Goal: Task Accomplishment & Management: Use online tool/utility

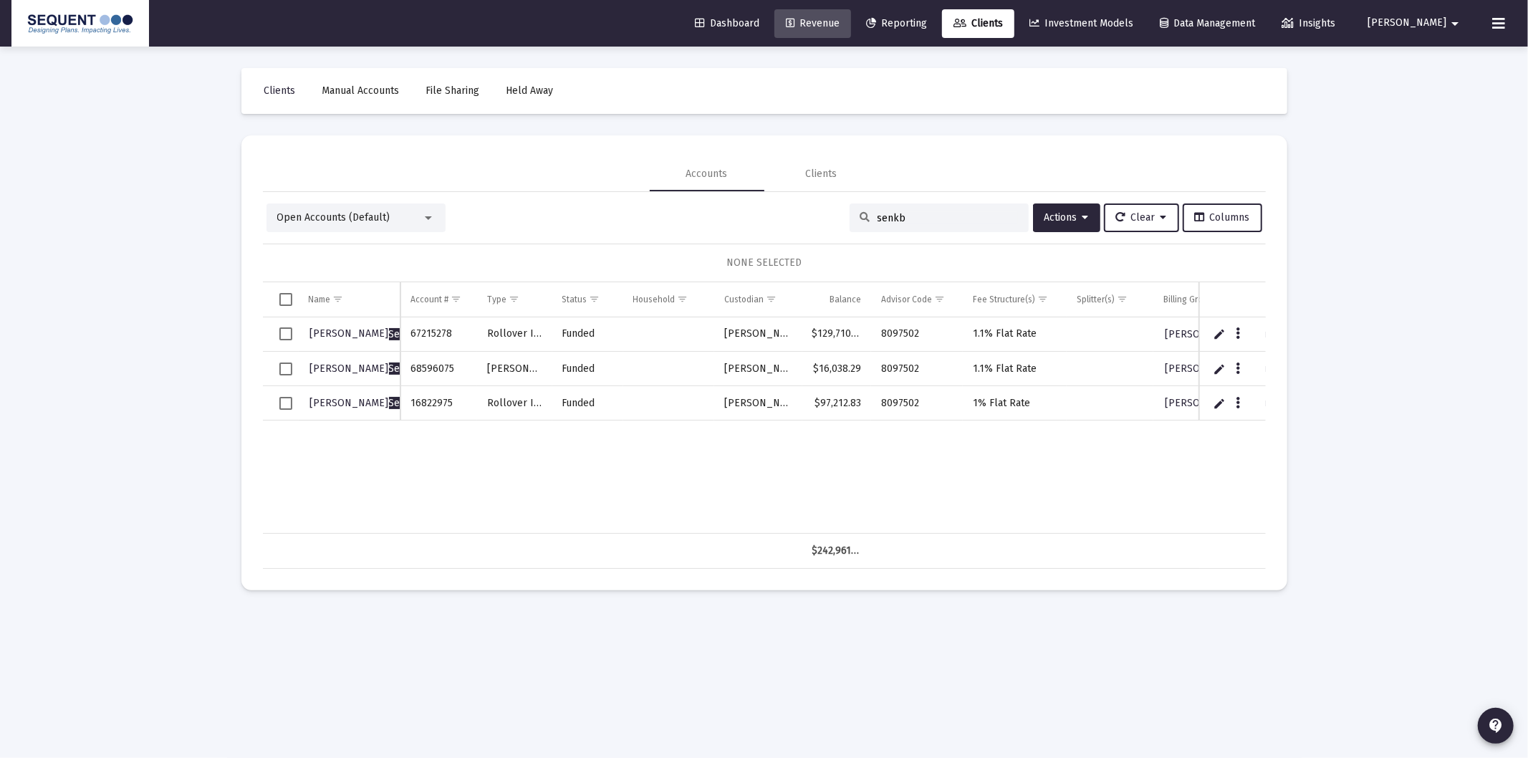
click at [839, 19] on span "Revenue" at bounding box center [813, 23] width 54 height 12
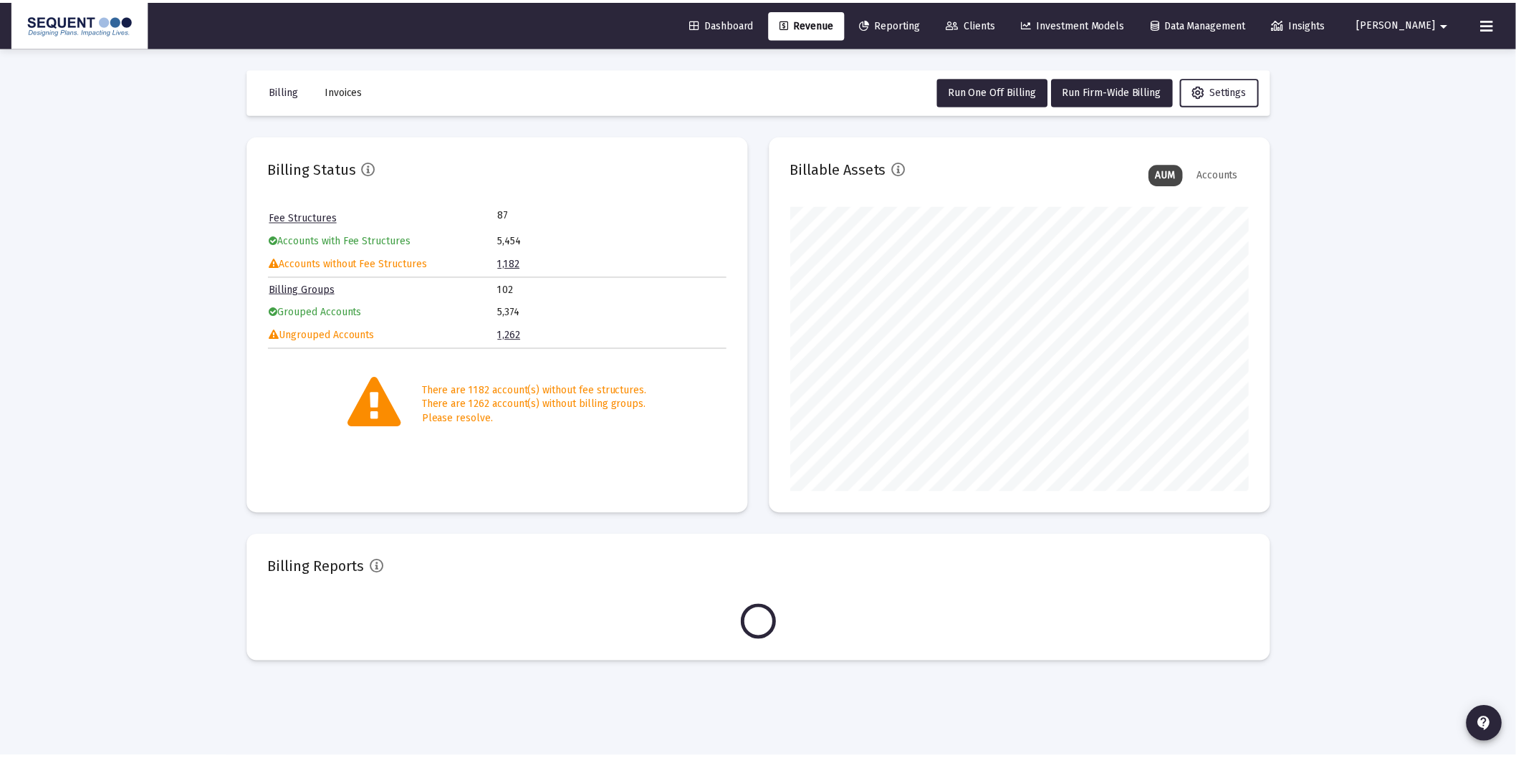
scroll to position [286, 461]
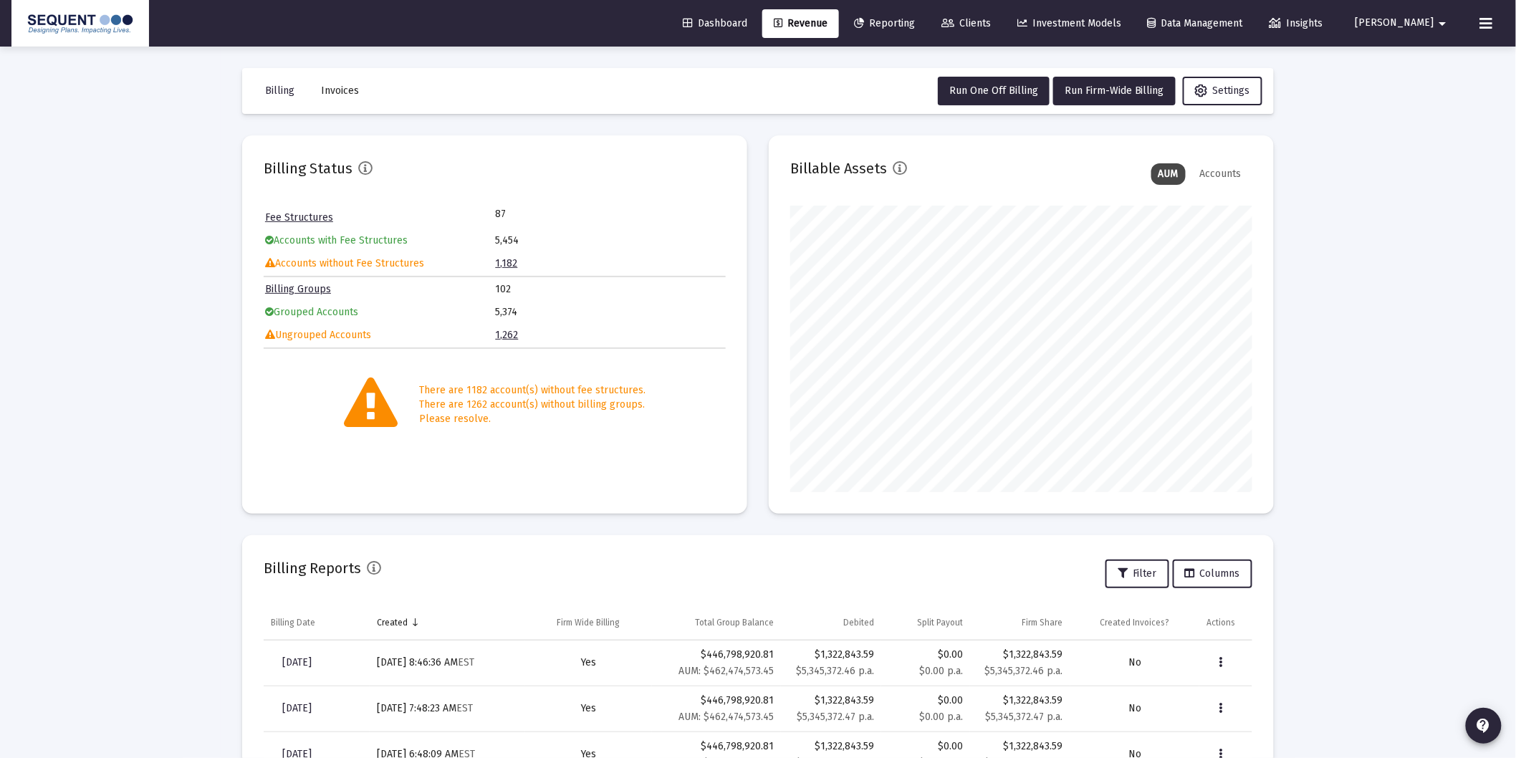
click at [779, 527] on div "Billing Status Fee Structures 87 Accounts with Fee Structures 5,454 Accounts wi…" at bounding box center [757, 533] width 1031 height 796
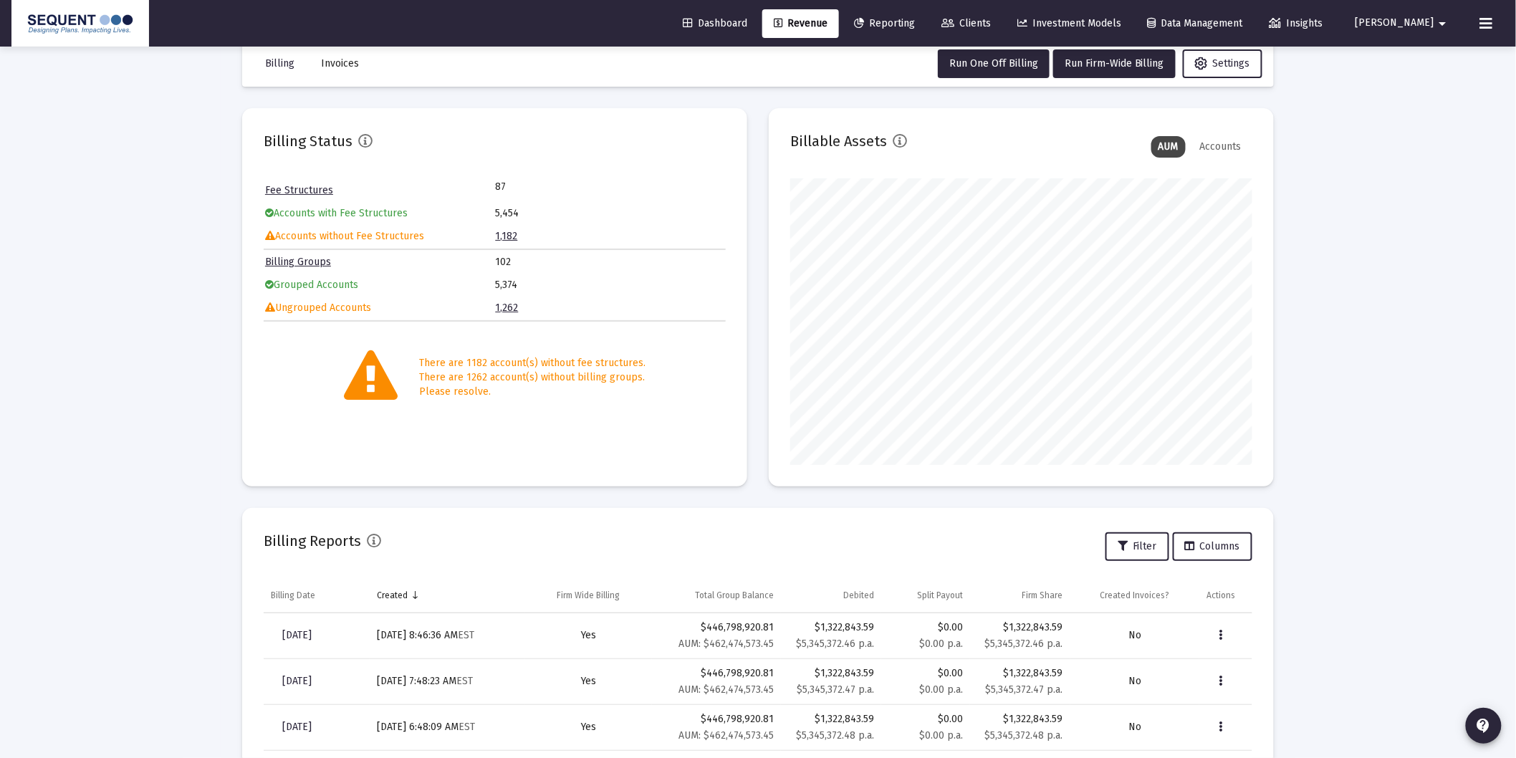
scroll to position [0, 0]
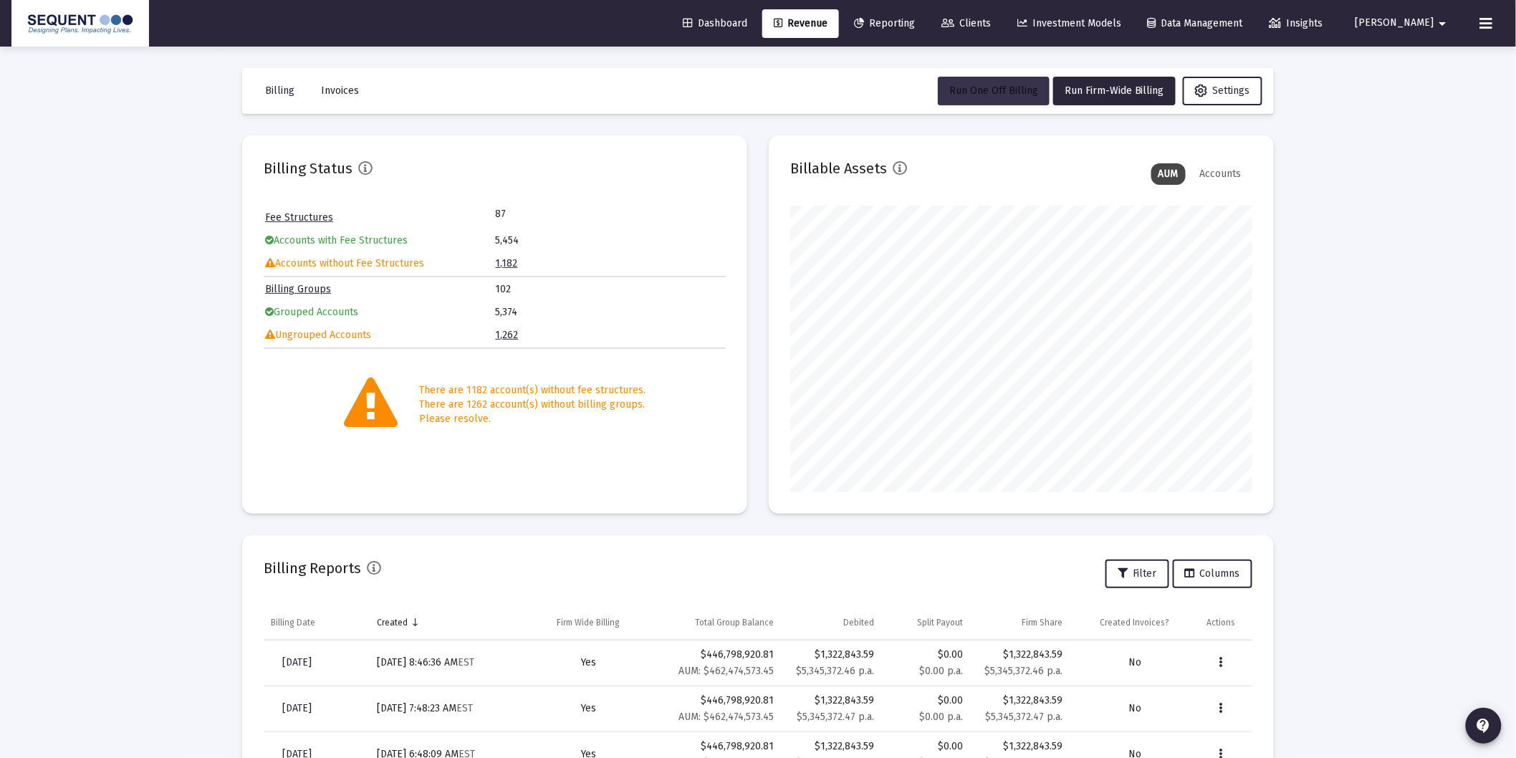
click at [1000, 86] on span "Run One Off Billing" at bounding box center [993, 91] width 89 height 12
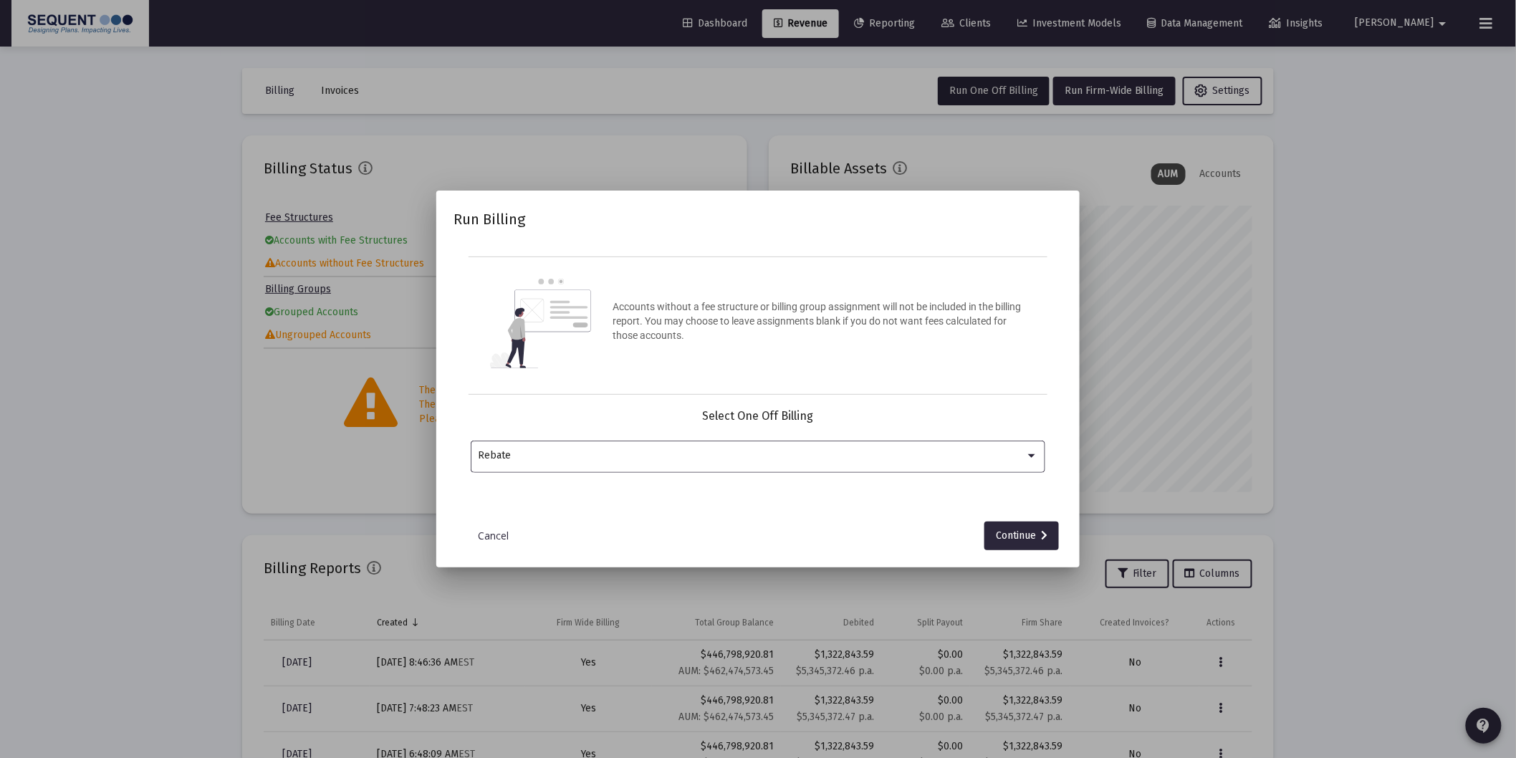
click at [571, 461] on div "Rebate" at bounding box center [757, 455] width 559 height 35
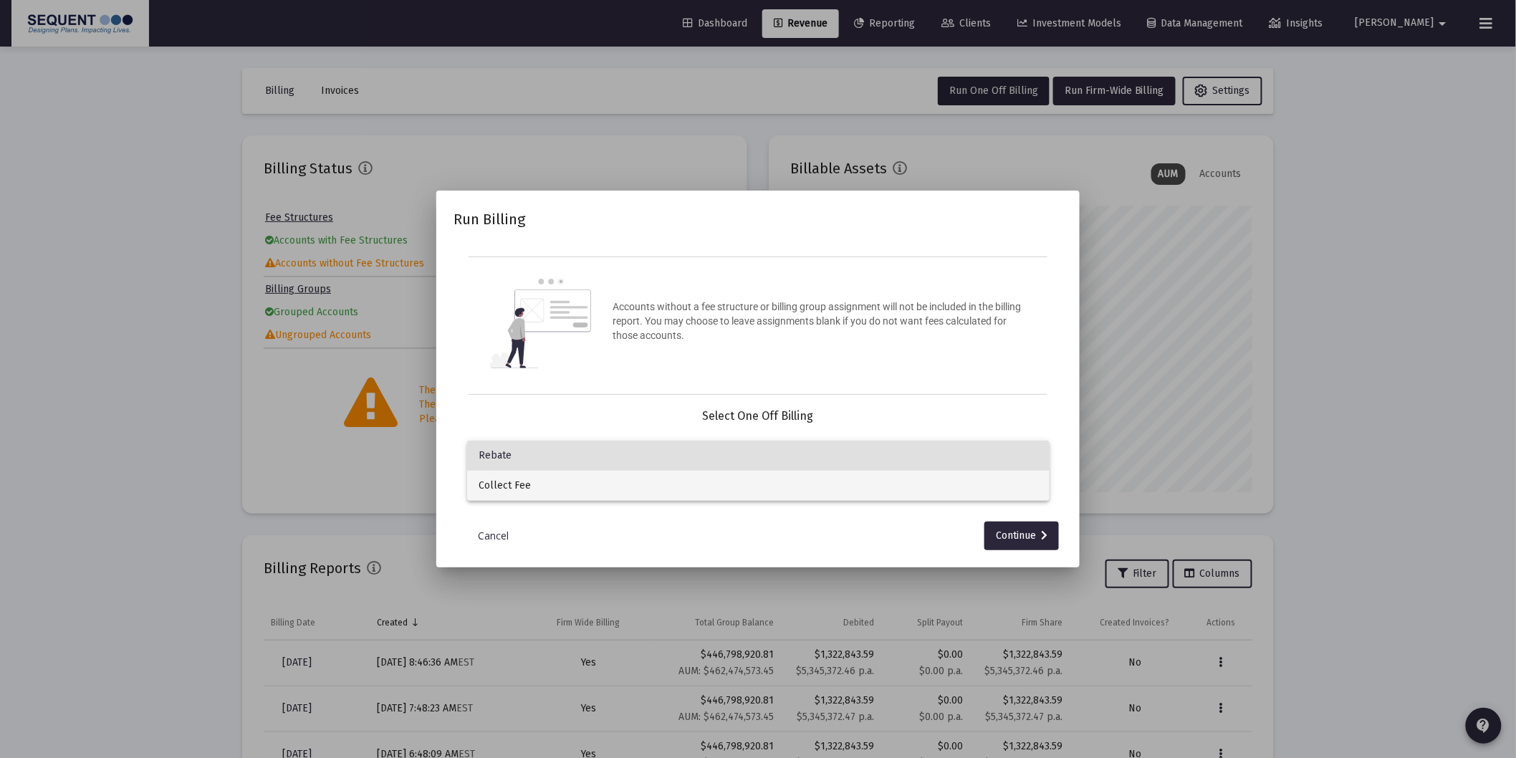
click at [553, 494] on span "Collect Fee" at bounding box center [757, 486] width 559 height 30
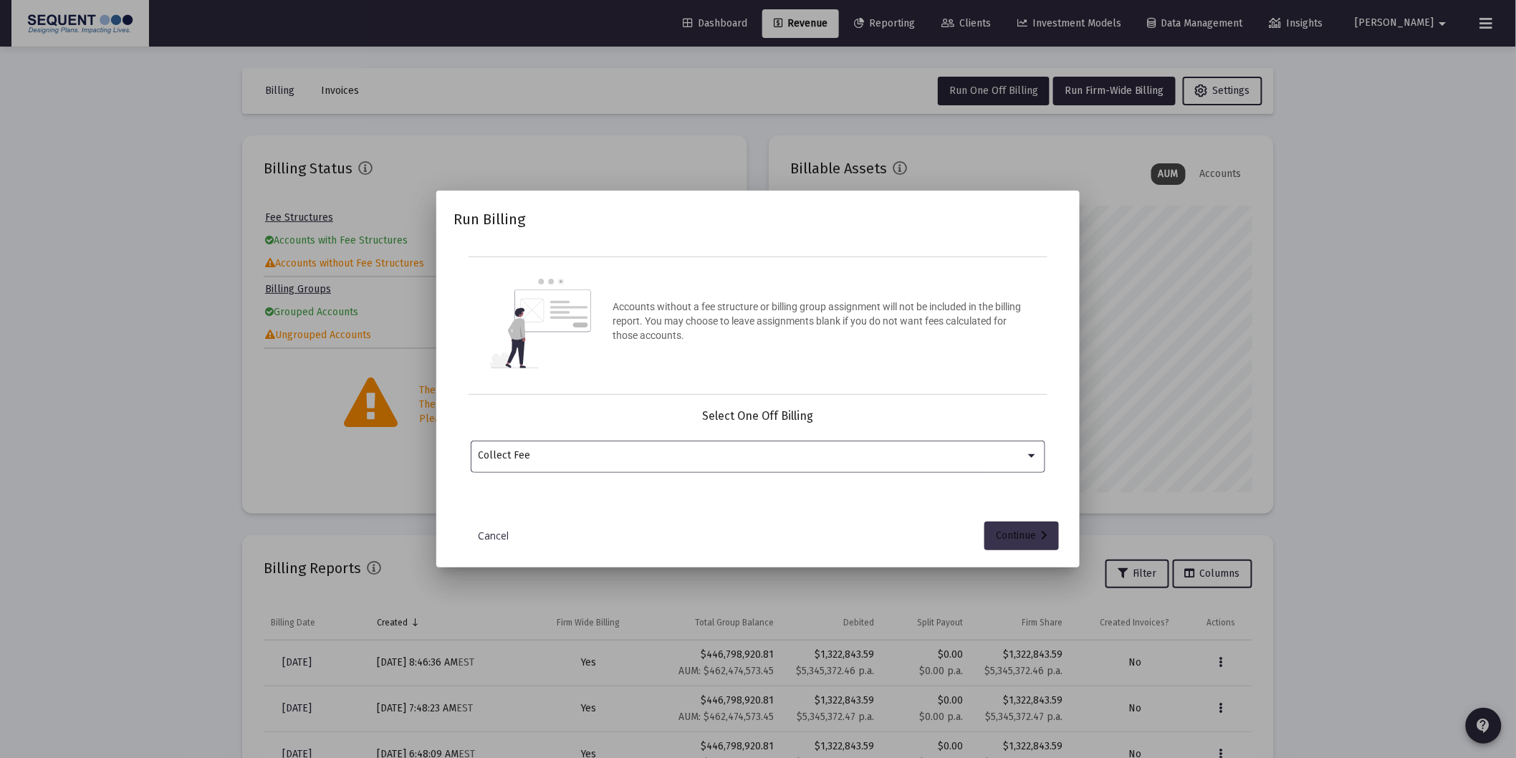
click at [1010, 532] on div "Continue" at bounding box center [1022, 535] width 52 height 29
click at [669, 466] on div at bounding box center [749, 455] width 542 height 35
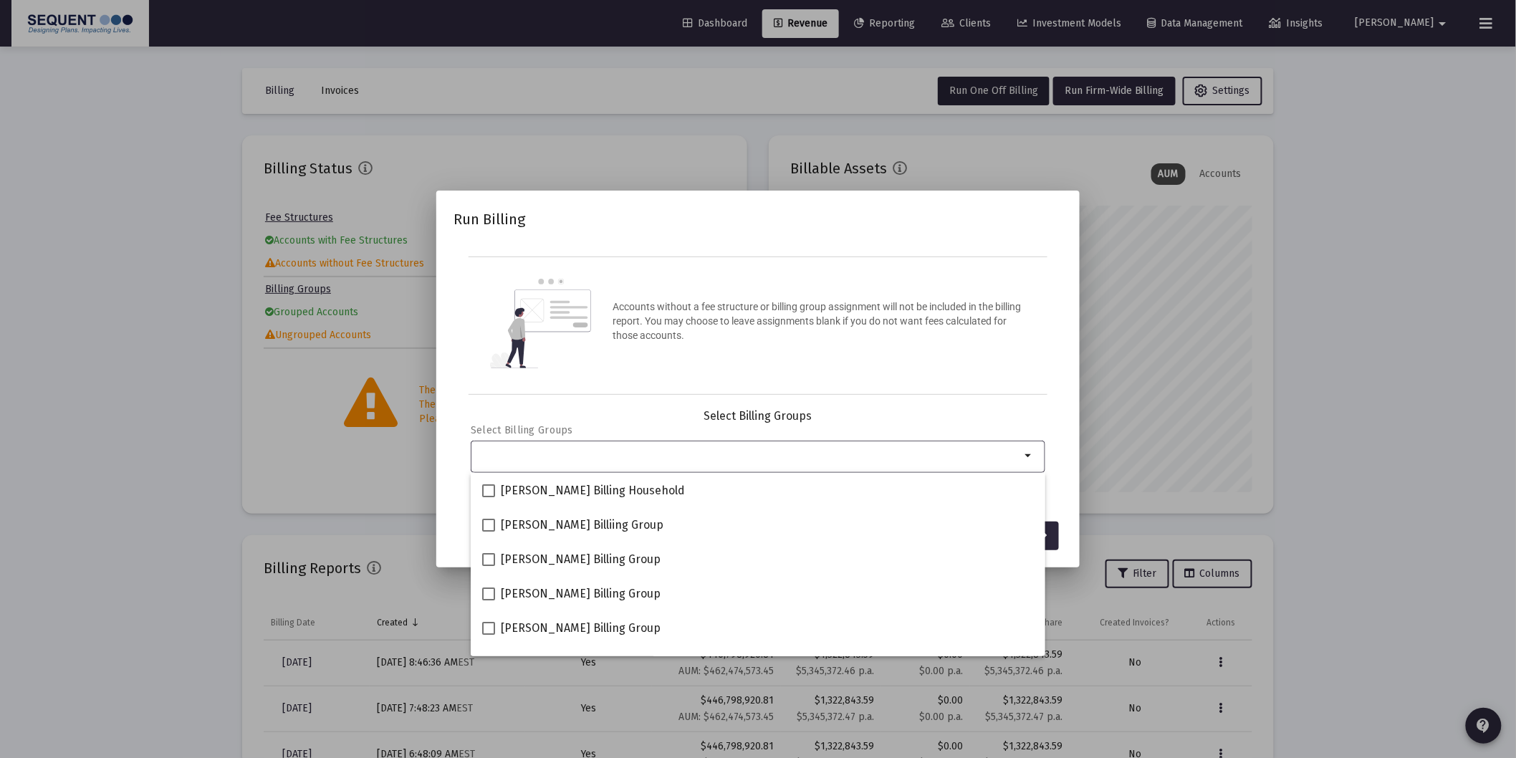
click at [667, 461] on div "Selection" at bounding box center [750, 455] width 548 height 17
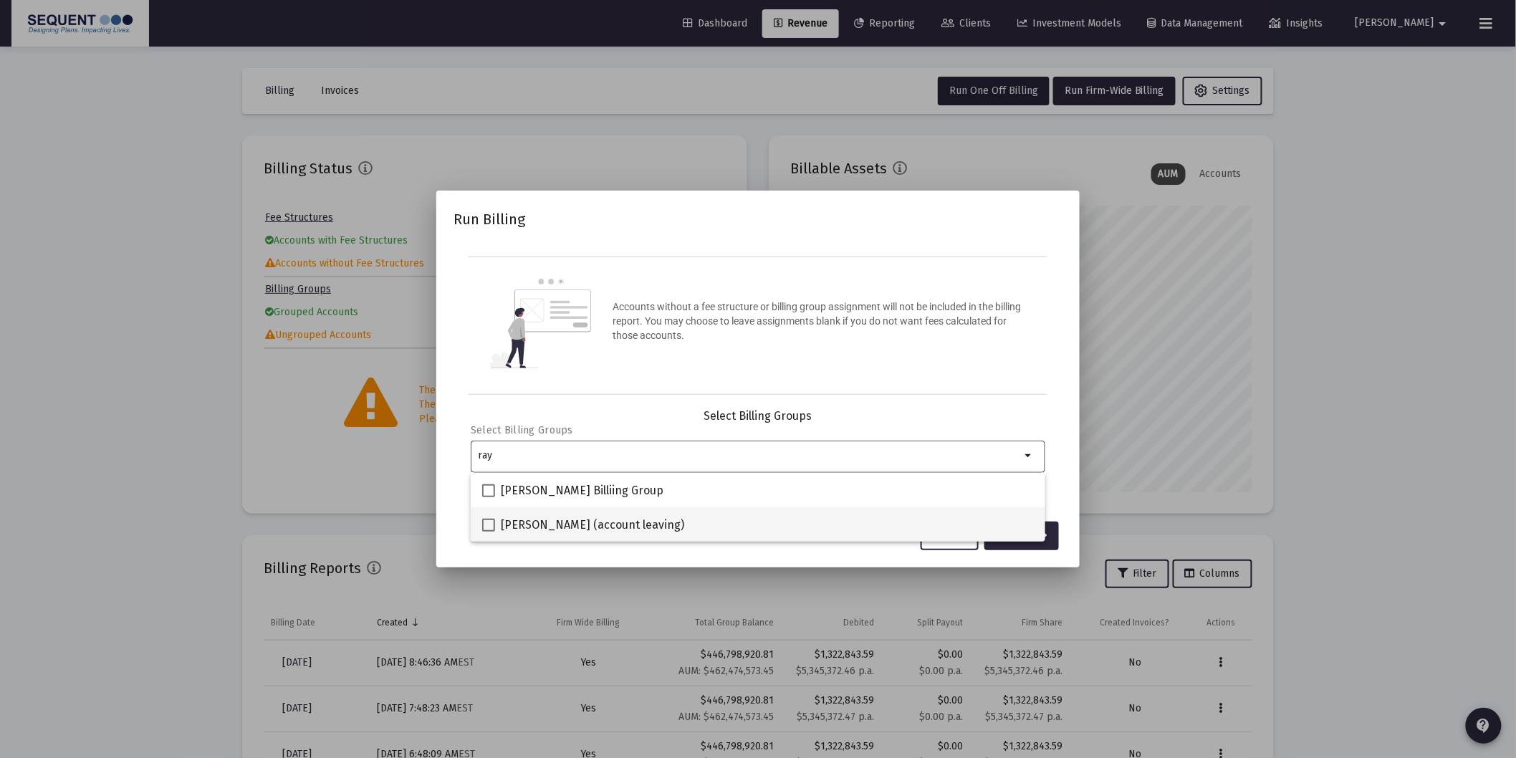
type input "ray"
click at [595, 526] on span "[PERSON_NAME] (account leaving)" at bounding box center [592, 524] width 183 height 17
click at [488, 531] on input "[PERSON_NAME] (account leaving)" at bounding box center [488, 531] width 1 height 1
checkbox input "true"
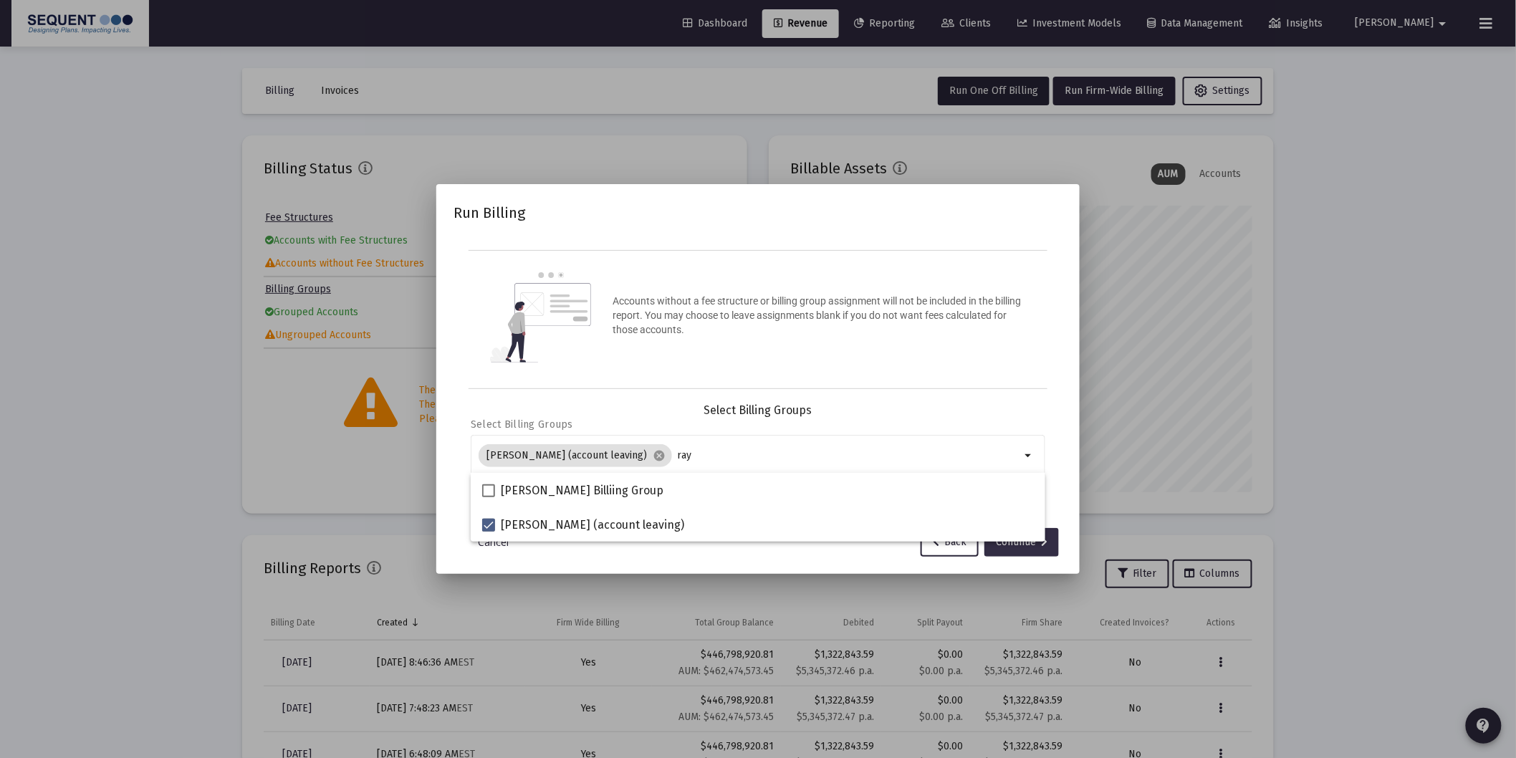
click at [1006, 545] on div "Continue" at bounding box center [1022, 542] width 52 height 29
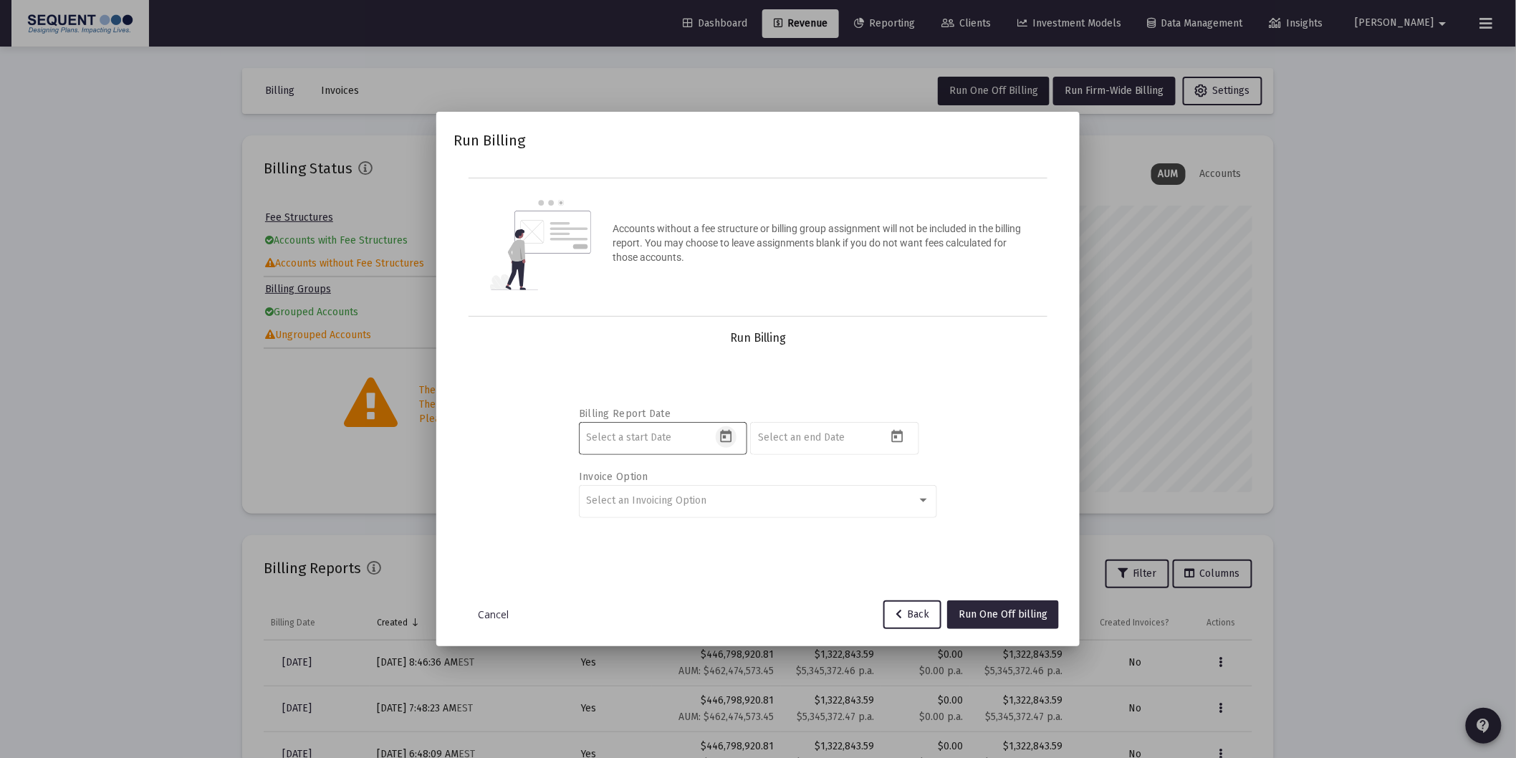
click at [729, 435] on icon "Open calendar" at bounding box center [725, 436] width 15 height 15
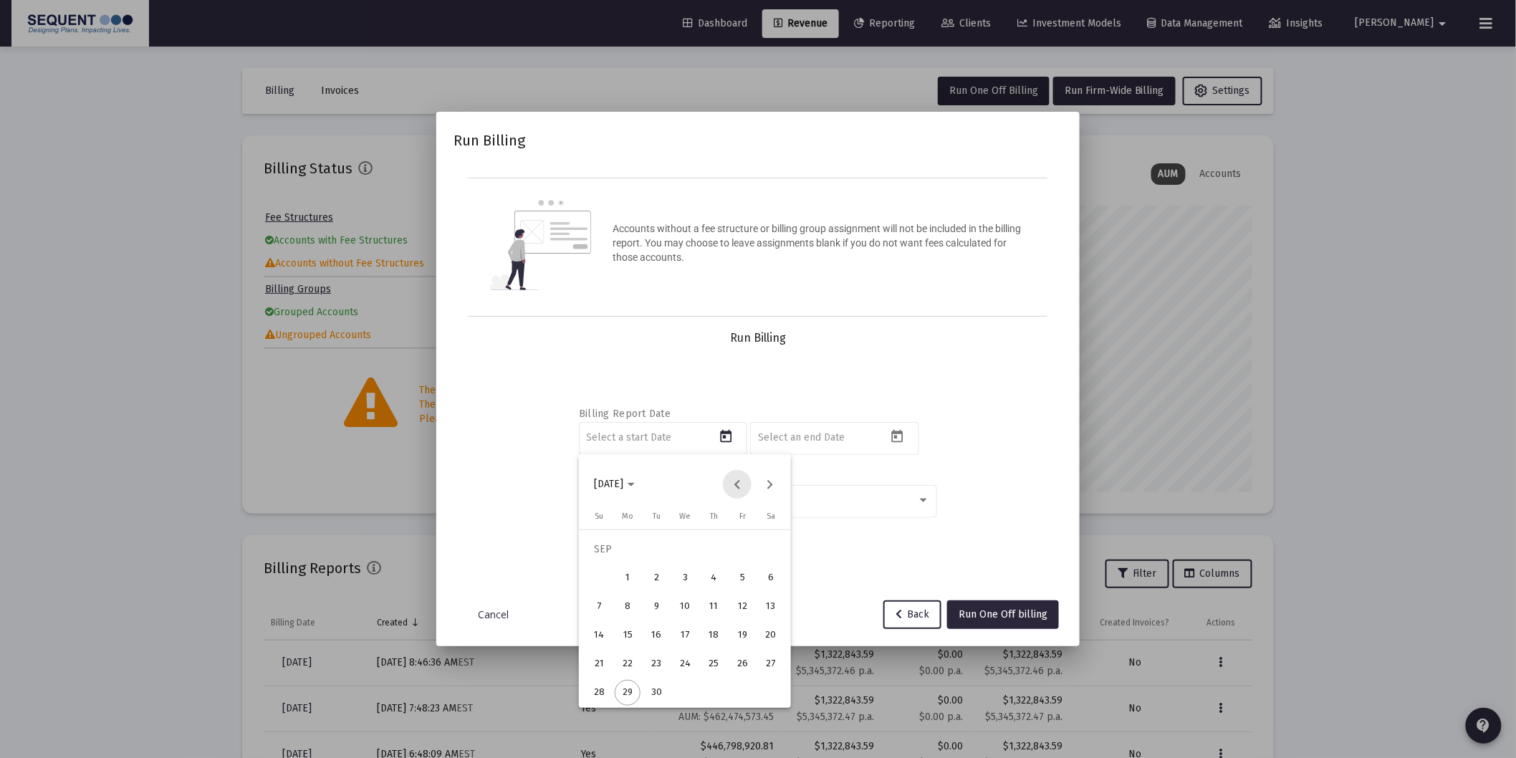
click at [738, 484] on button "Previous month" at bounding box center [737, 484] width 29 height 29
click at [662, 575] on div "1" at bounding box center [656, 578] width 26 height 26
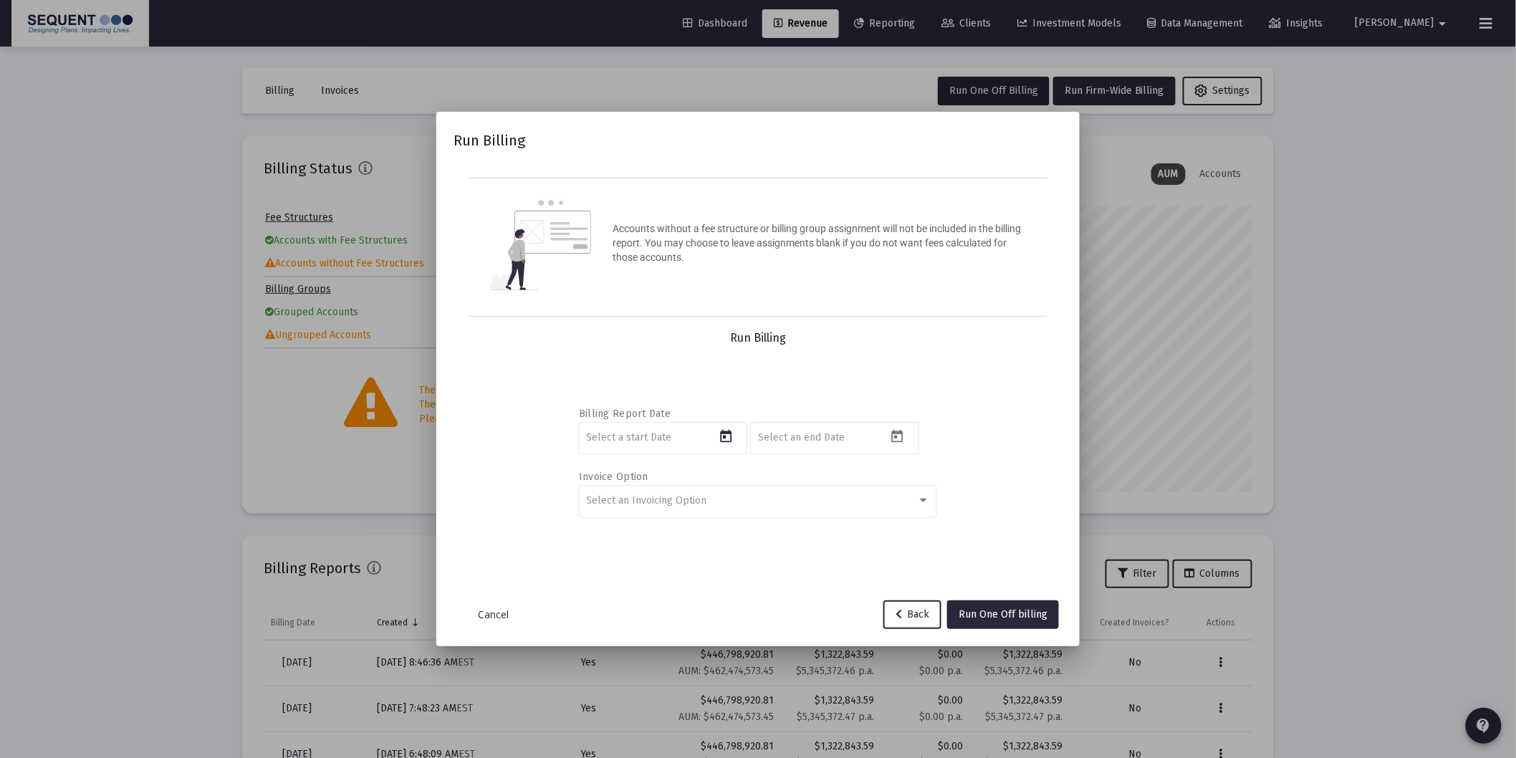
type input "[DATE]"
click at [898, 435] on icon "Open calendar" at bounding box center [897, 436] width 15 height 15
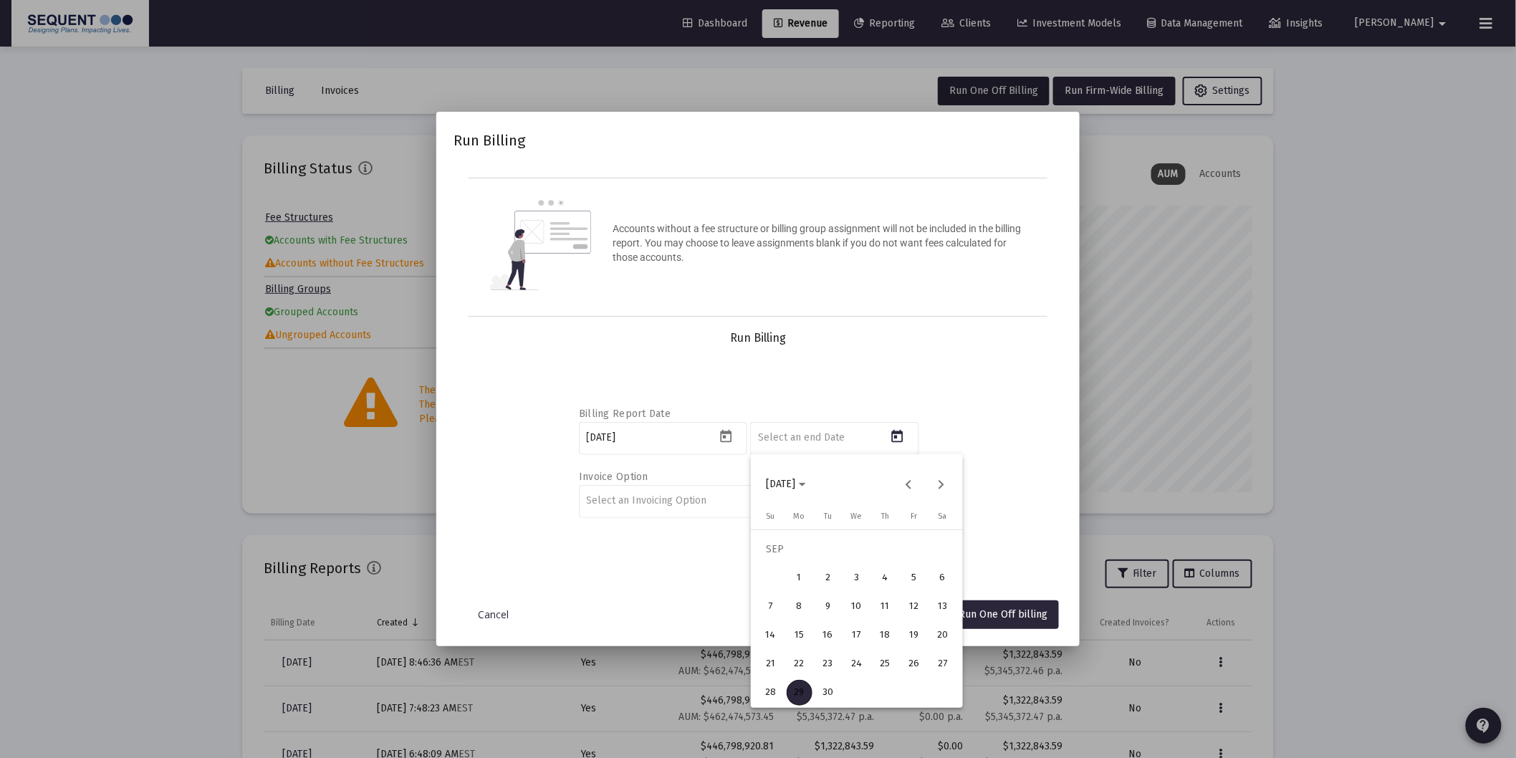
click at [914, 665] on div "26" at bounding box center [914, 664] width 26 height 26
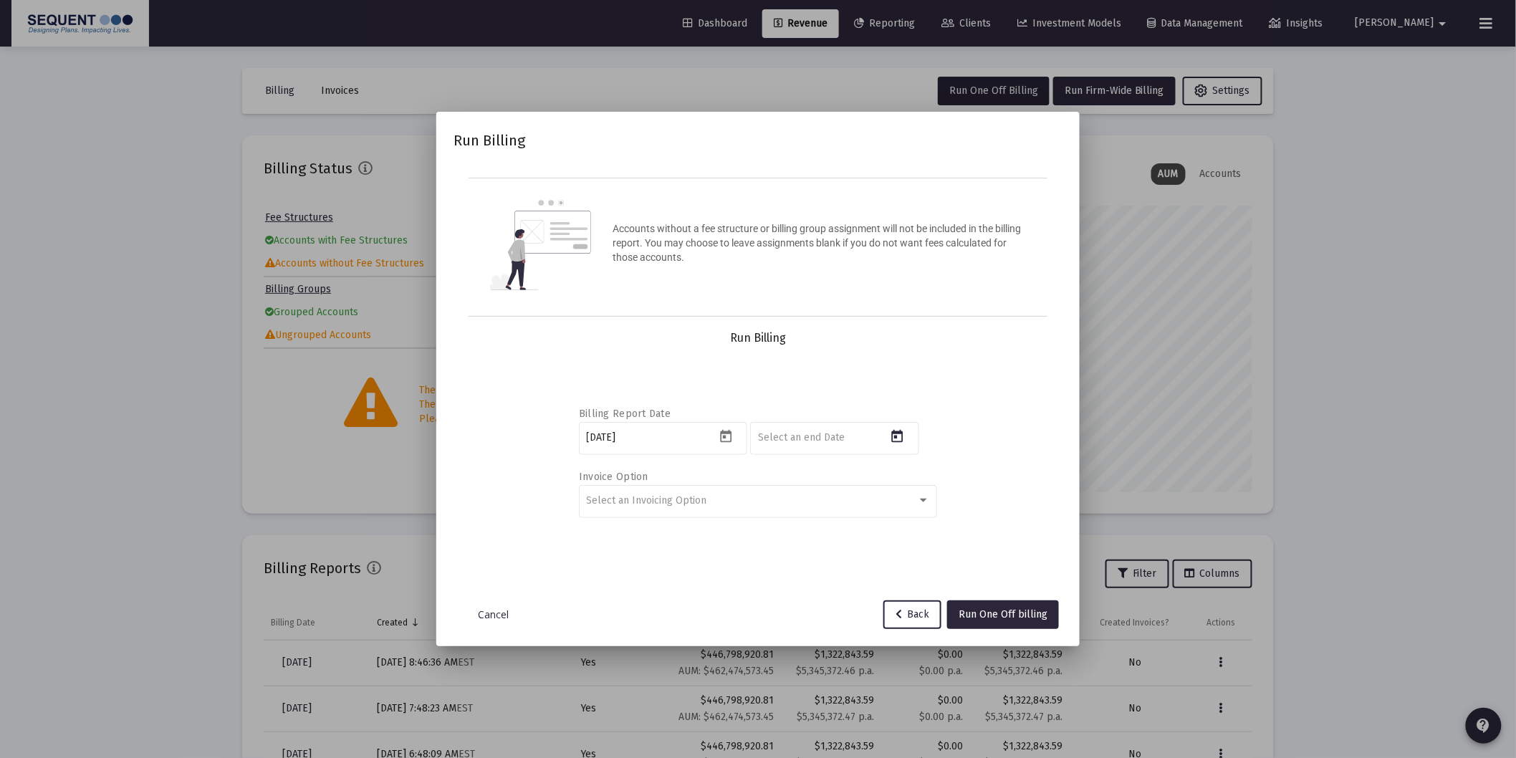
type input "[DATE]"
click at [1001, 611] on span "Run One Off billing" at bounding box center [1002, 614] width 89 height 12
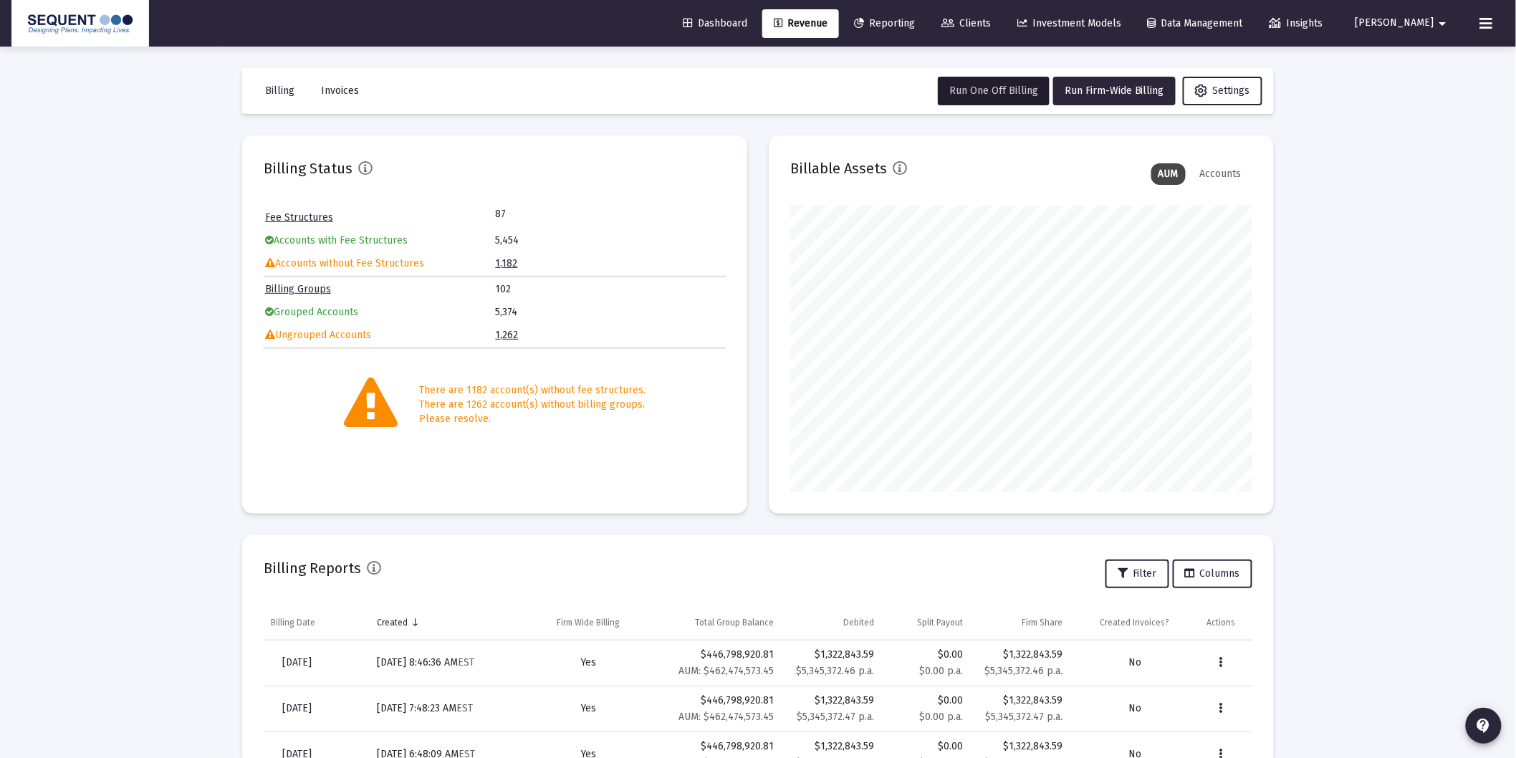
click at [1485, 18] on icon at bounding box center [1486, 23] width 13 height 17
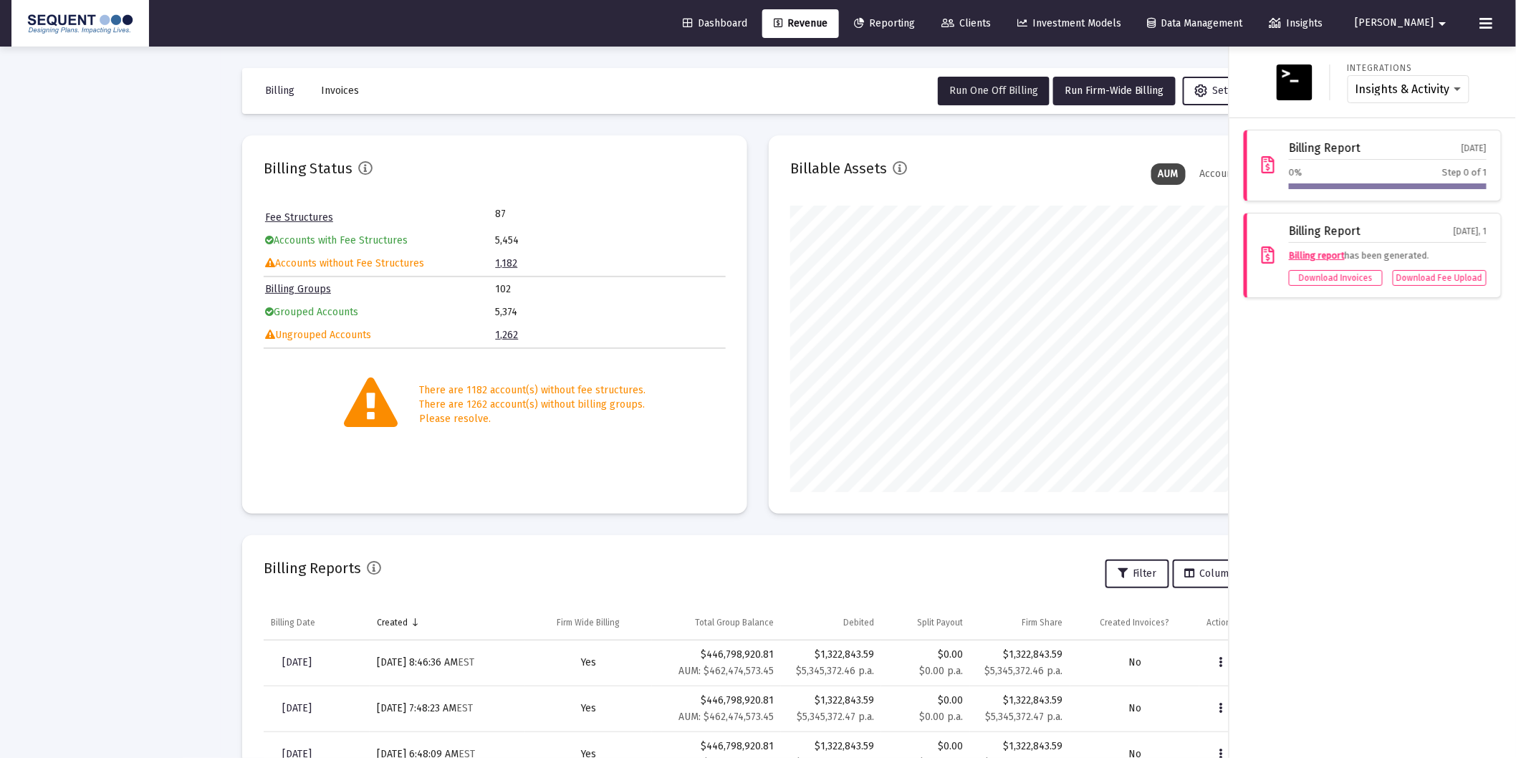
click at [1366, 355] on div "Integrations Insights & Activity Wealthbox Billing Report [DATE] 0% Step 0 of 1…" at bounding box center [1372, 402] width 286 height 711
